Goal: Browse casually

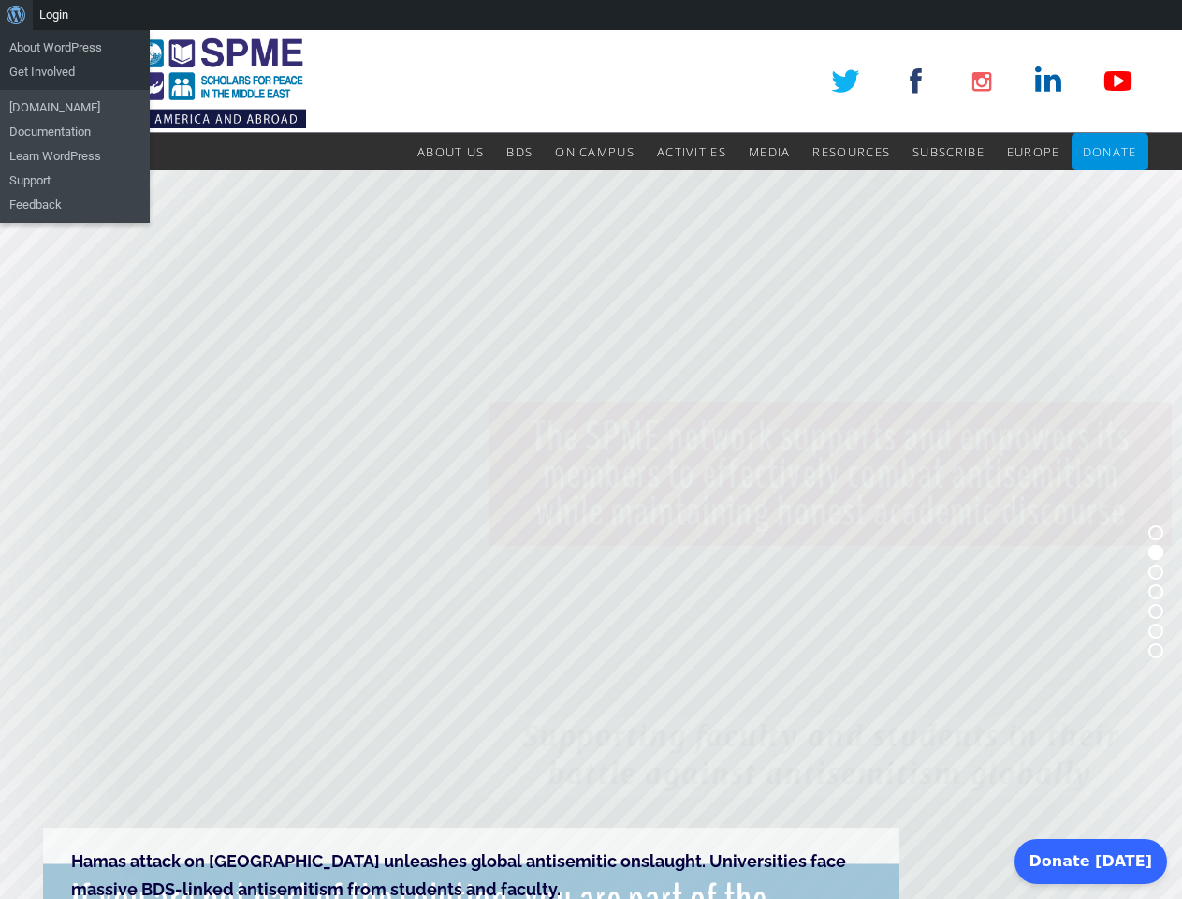
click at [591, 464] on rs-slide "Hamas attack on [GEOGRAPHIC_DATA] unleashes global antisemitic onslaught. Unive…" at bounding box center [591, 591] width 1182 height 842
click at [591, 15] on div "About WordPress About WordPress Get Involved [DOMAIN_NAME] Documentation Learn …" at bounding box center [591, 15] width 1182 height 30
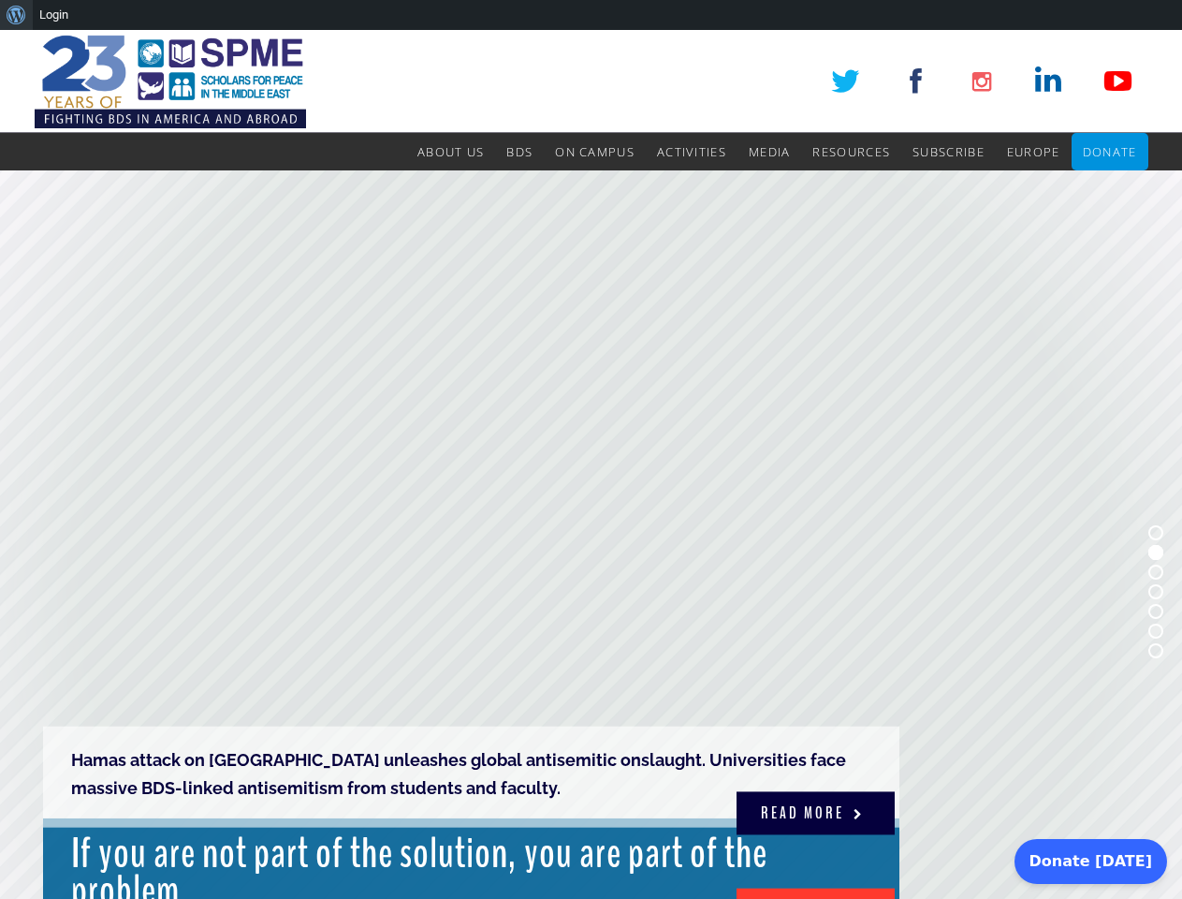
click at [591, 464] on rs-slide "Hamas attack on [GEOGRAPHIC_DATA] unleashes global antisemitic onslaught. Unive…" at bounding box center [591, 591] width 1182 height 842
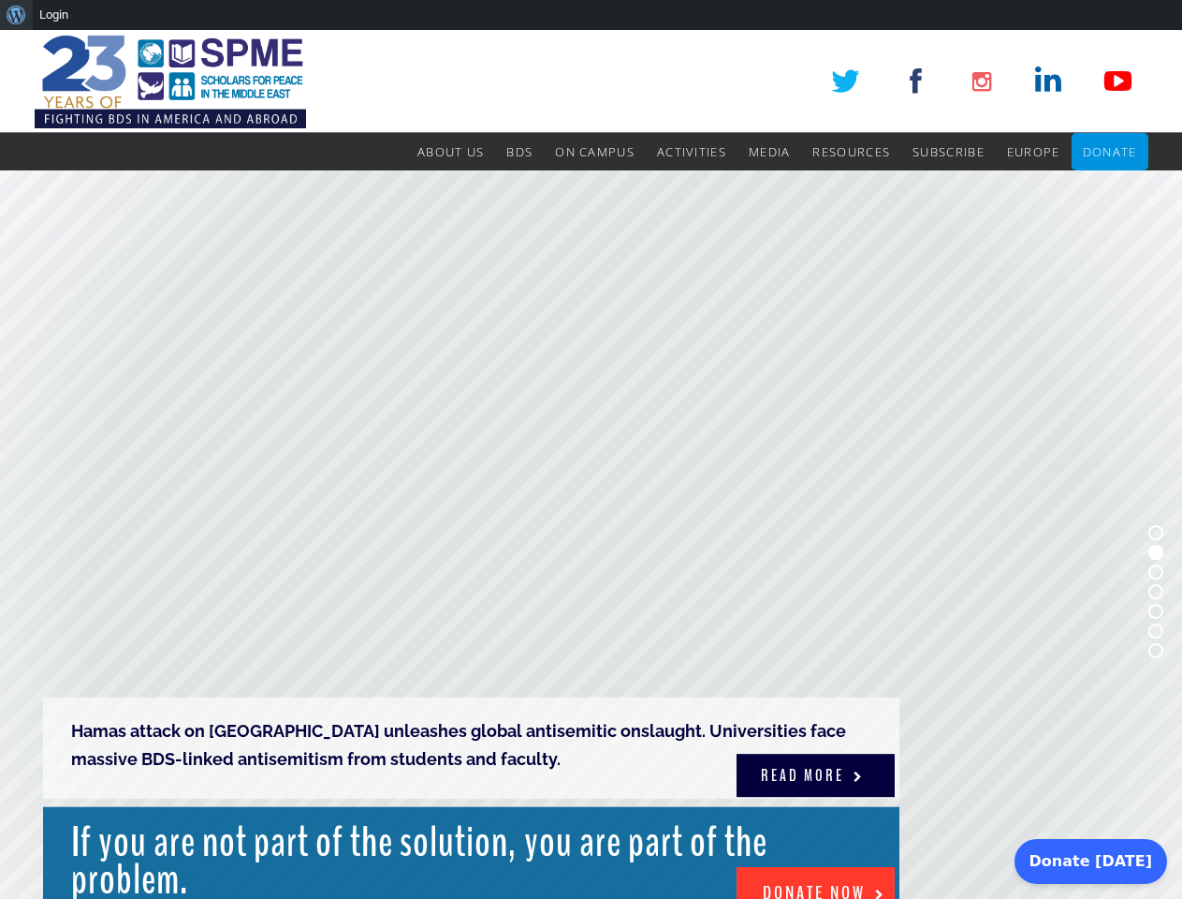
click at [591, 534] on rs-slide "Hamas attack on [GEOGRAPHIC_DATA] unleashes global antisemitic onslaught. Unive…" at bounding box center [591, 591] width 1182 height 842
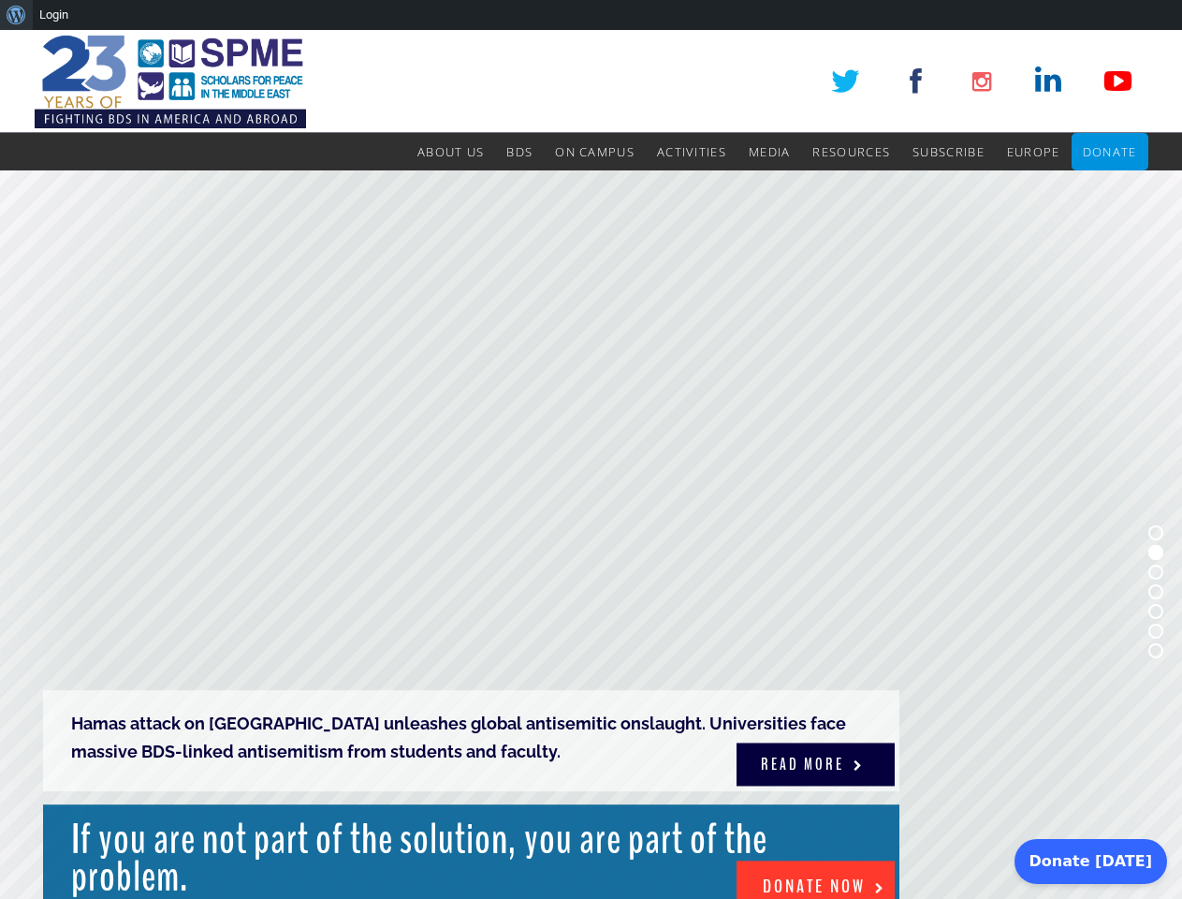
click at [1156, 533] on rs-bullet at bounding box center [1156, 532] width 15 height 15
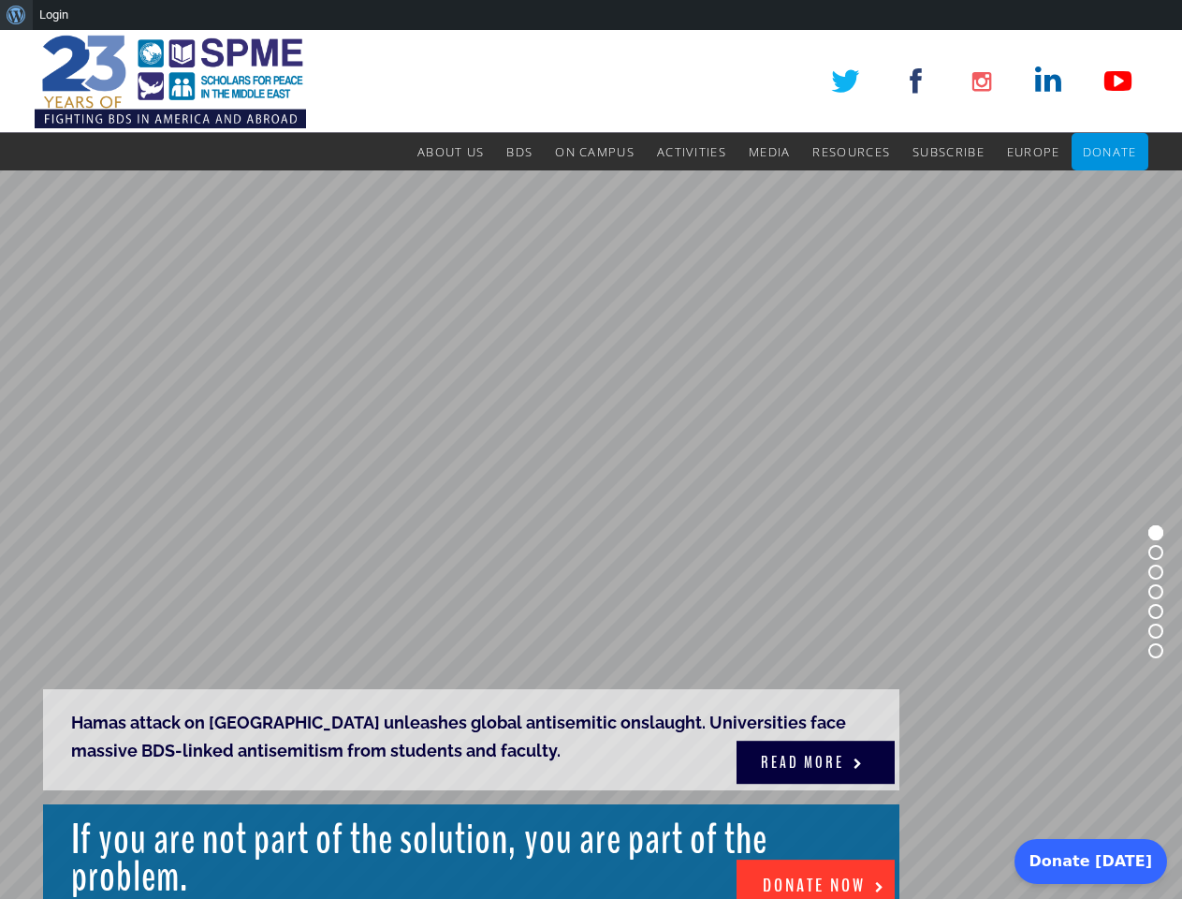
click at [1156, 552] on rs-bullet at bounding box center [1156, 552] width 15 height 15
click at [1156, 572] on rs-bullet at bounding box center [1156, 571] width 15 height 15
click at [1156, 592] on rs-bullet at bounding box center [1156, 591] width 15 height 15
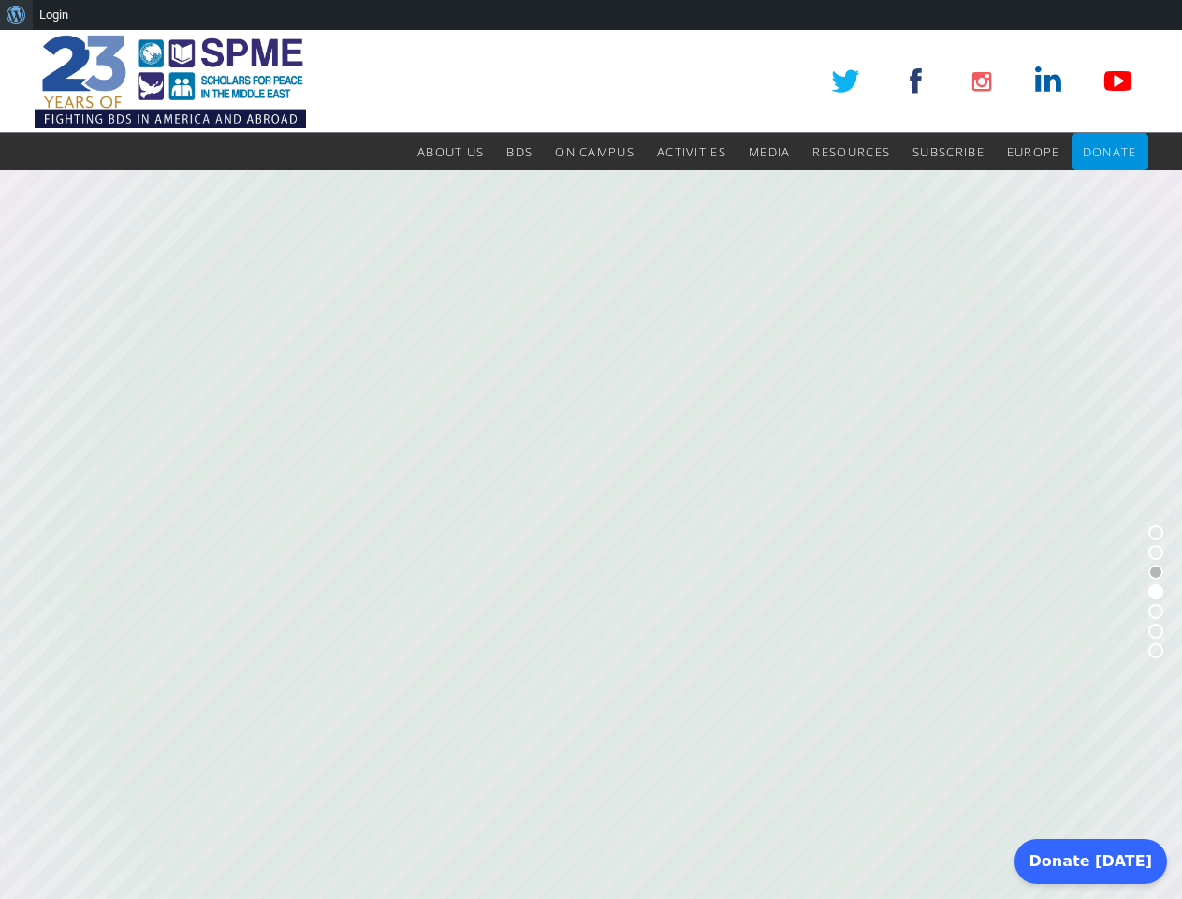
click at [1156, 611] on rs-bullet at bounding box center [1156, 611] width 15 height 15
click at [1156, 631] on rs-bullet at bounding box center [1156, 630] width 15 height 15
